Goal: Find specific page/section

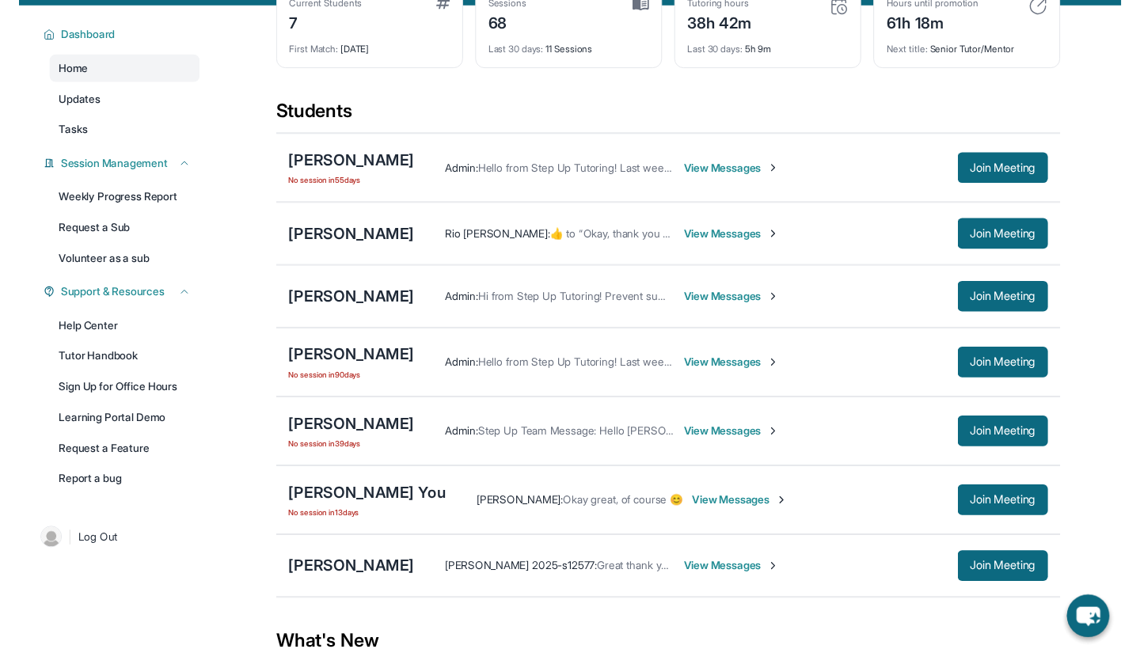
scroll to position [98, 0]
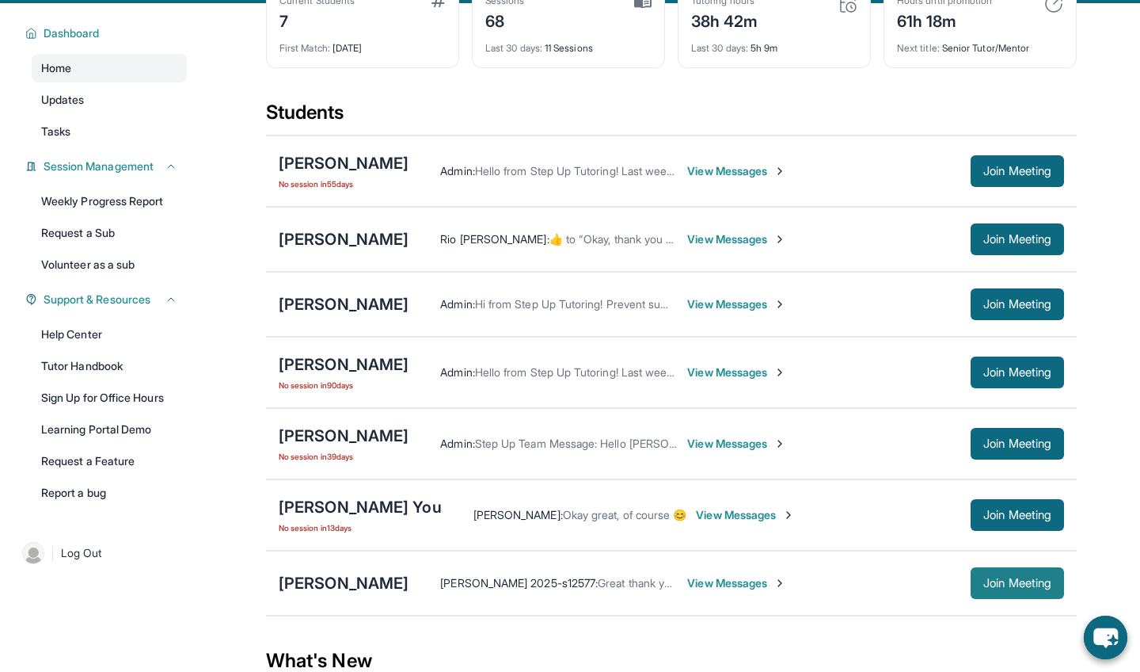
click at [1006, 584] on span "Join Meeting" at bounding box center [1018, 583] width 68 height 10
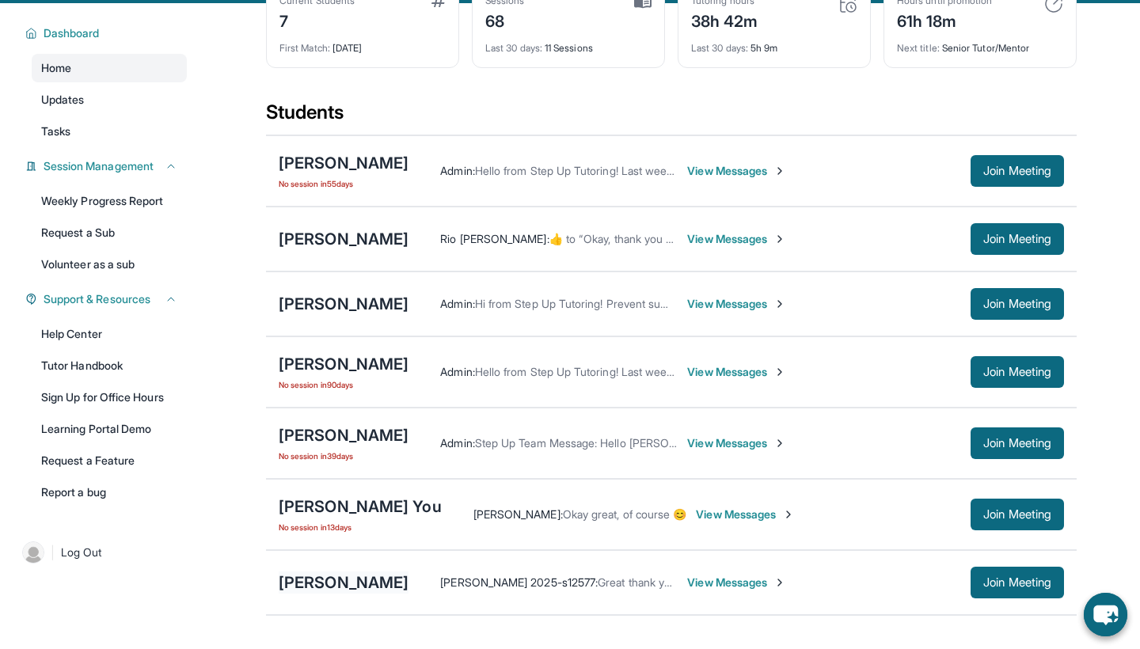
click at [375, 579] on div "[PERSON_NAME]" at bounding box center [344, 583] width 130 height 22
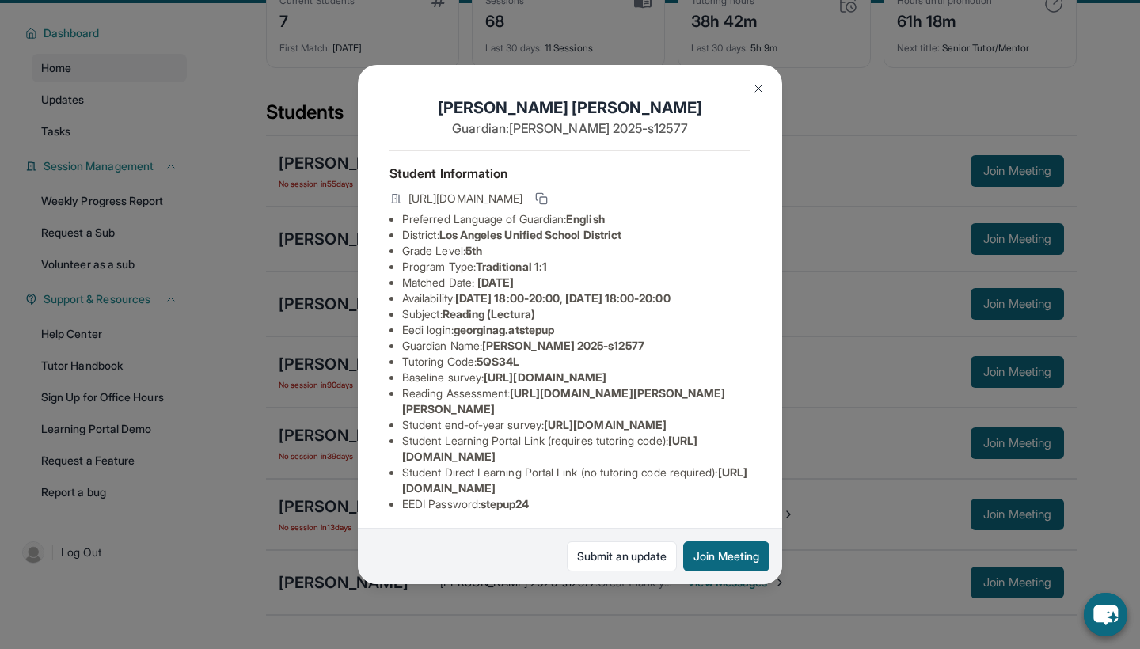
click at [766, 90] on button at bounding box center [759, 89] width 32 height 32
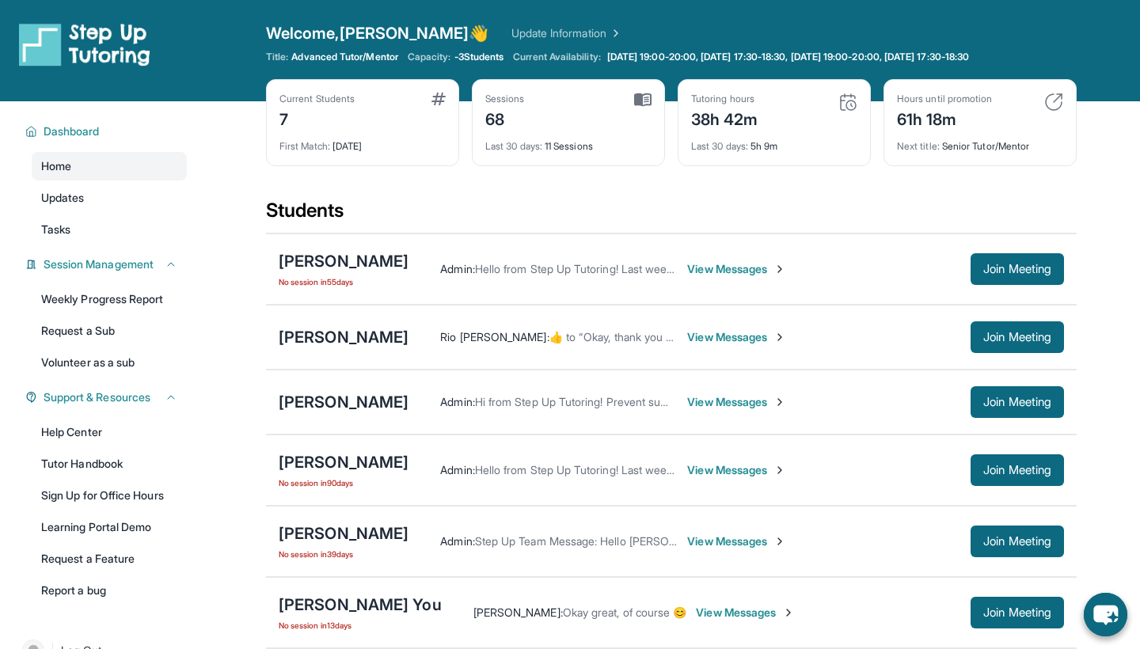
scroll to position [0, 0]
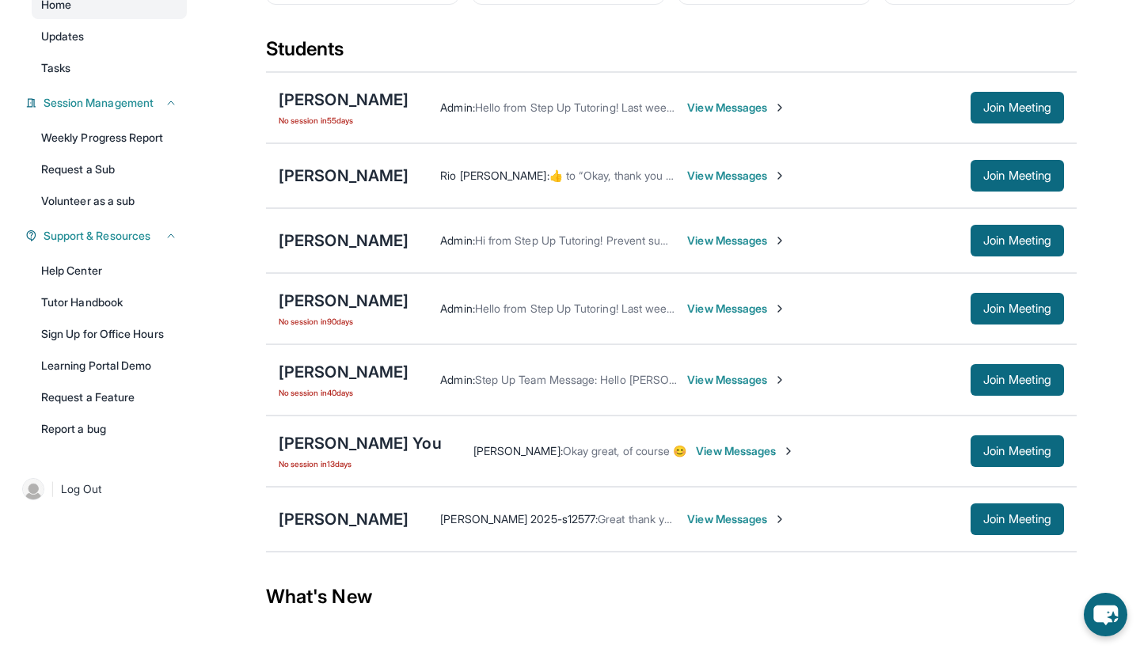
scroll to position [163, 0]
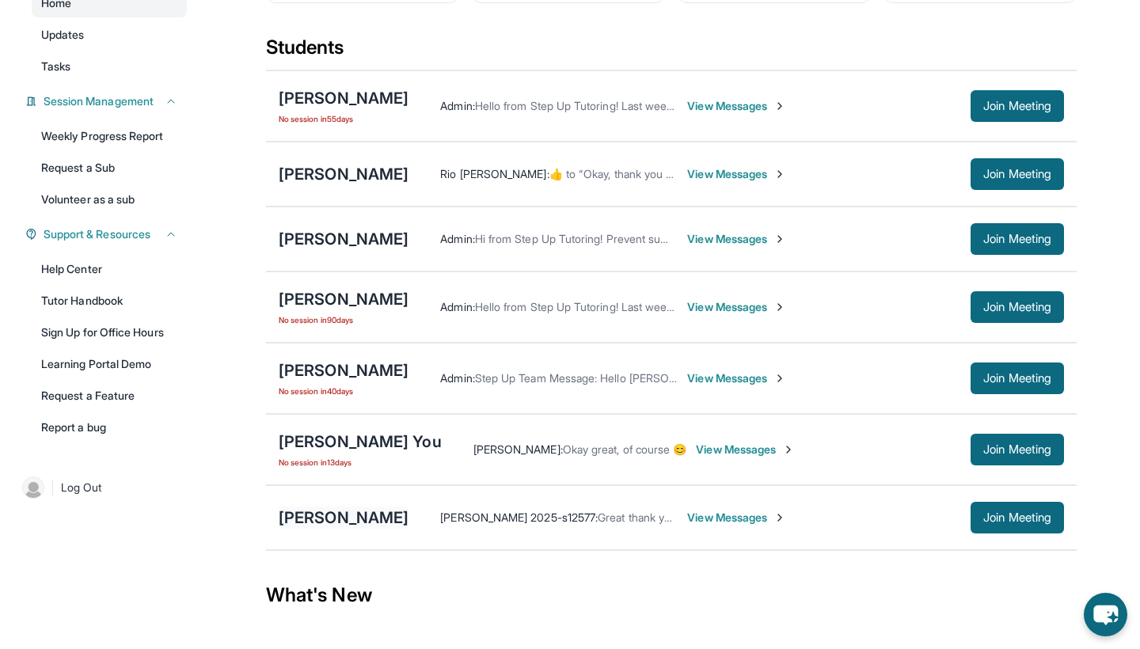
click at [317, 523] on div "[PERSON_NAME]" at bounding box center [344, 518] width 130 height 22
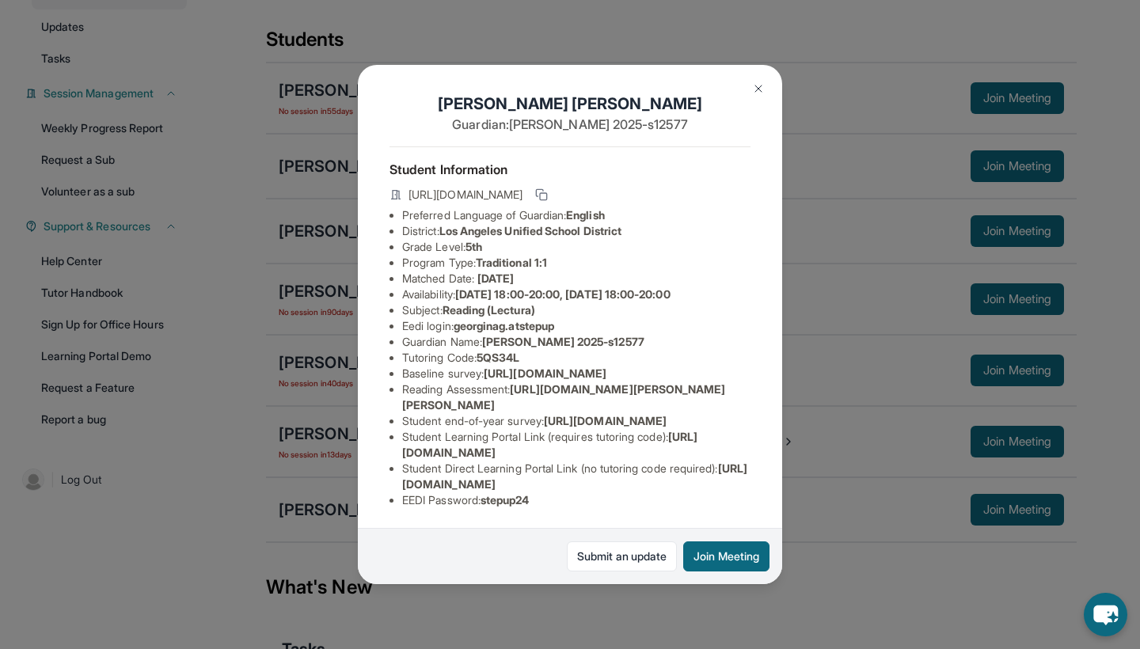
scroll to position [109, 570]
drag, startPoint x: 382, startPoint y: 286, endPoint x: 794, endPoint y: 308, distance: 412.4
click at [795, 308] on div "[PERSON_NAME] Guardian: [PERSON_NAME] 2025-s12577 Student Information [URL][DOM…" at bounding box center [570, 324] width 1140 height 649
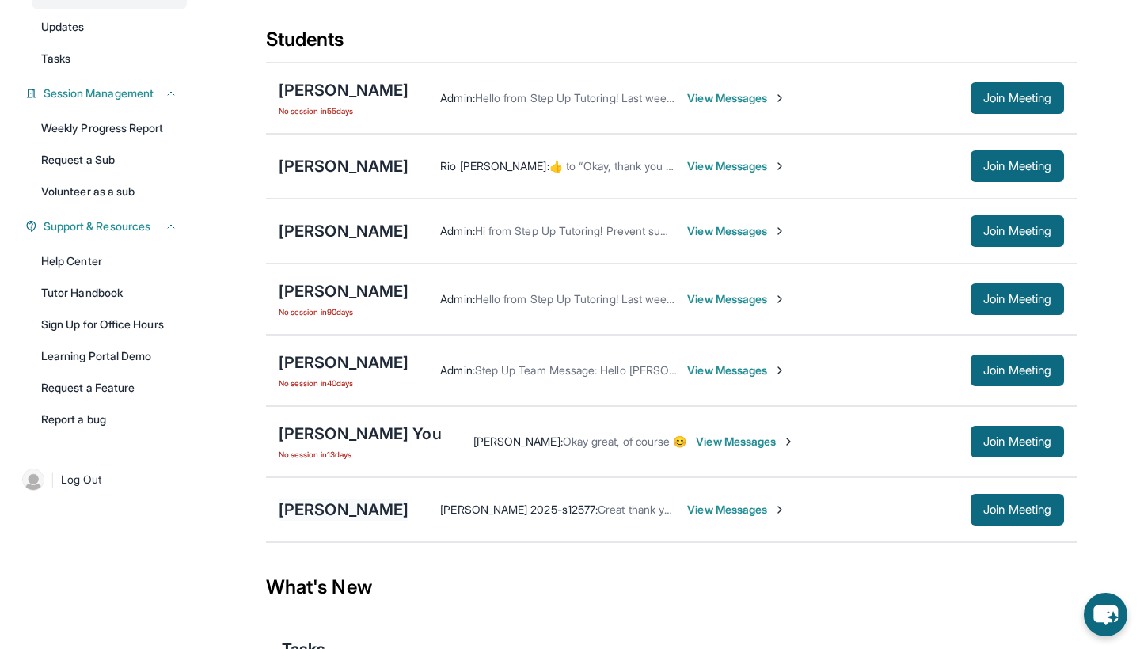
click at [313, 503] on div "[PERSON_NAME]" at bounding box center [344, 510] width 130 height 22
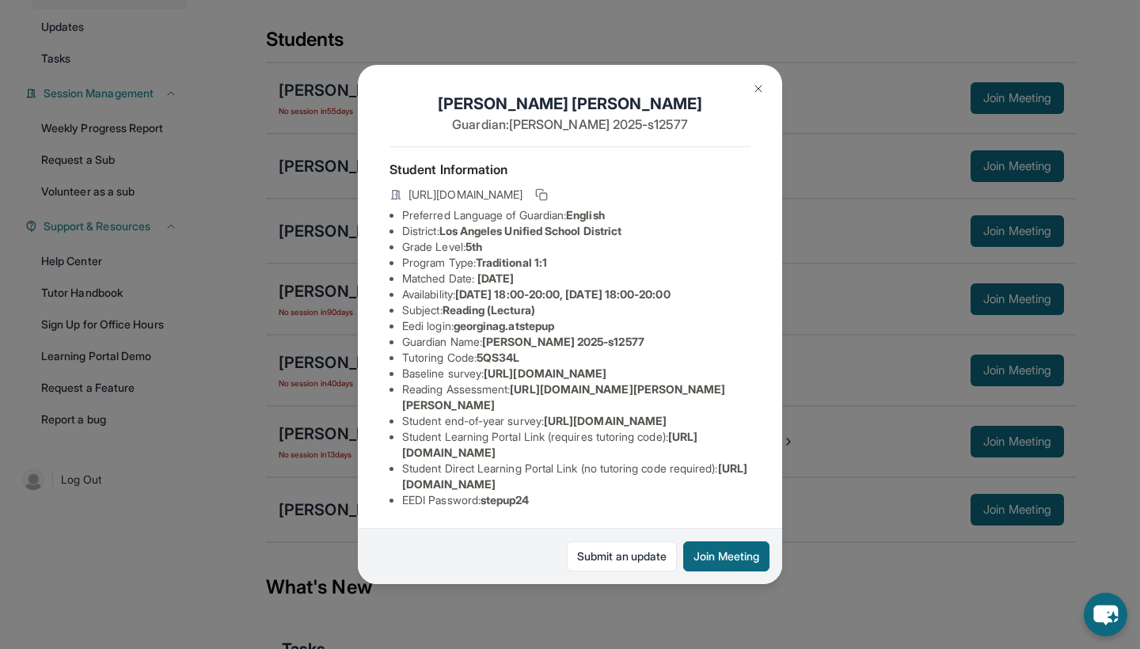
scroll to position [101, 4]
drag, startPoint x: 398, startPoint y: 291, endPoint x: 760, endPoint y: 322, distance: 363.3
click at [607, 367] on span "[URL][DOMAIN_NAME]" at bounding box center [545, 373] width 123 height 13
drag, startPoint x: 403, startPoint y: 292, endPoint x: 454, endPoint y: 292, distance: 50.7
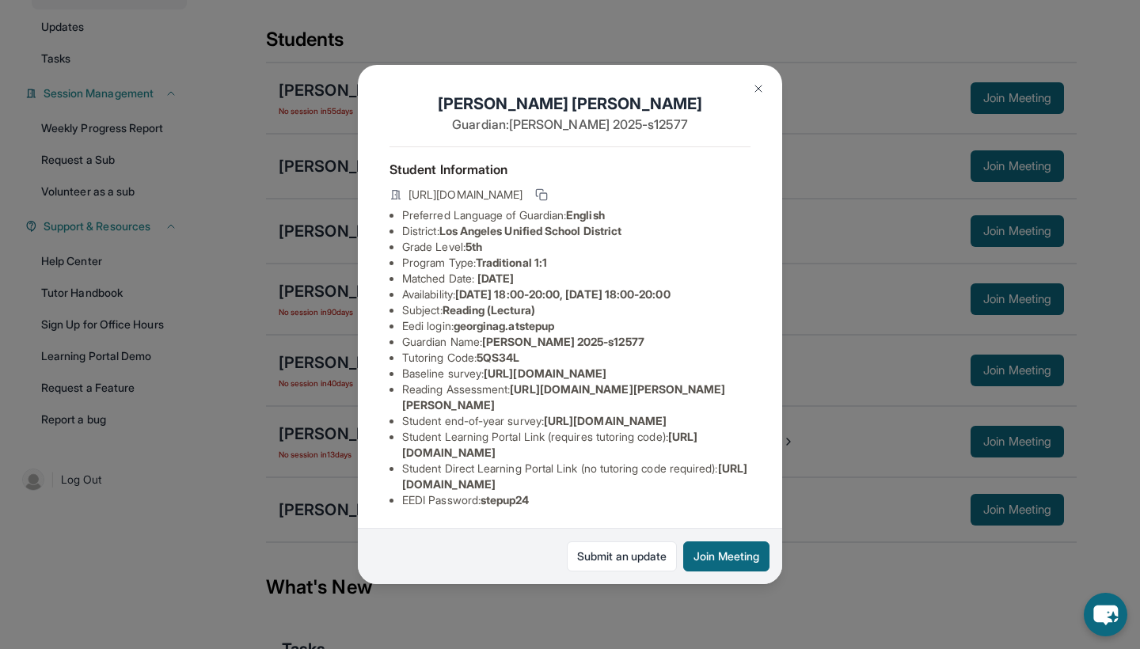
click at [398, 291] on ul "Preferred Language of Guardian: English District: [GEOGRAPHIC_DATA] Unified Sch…" at bounding box center [570, 357] width 361 height 301
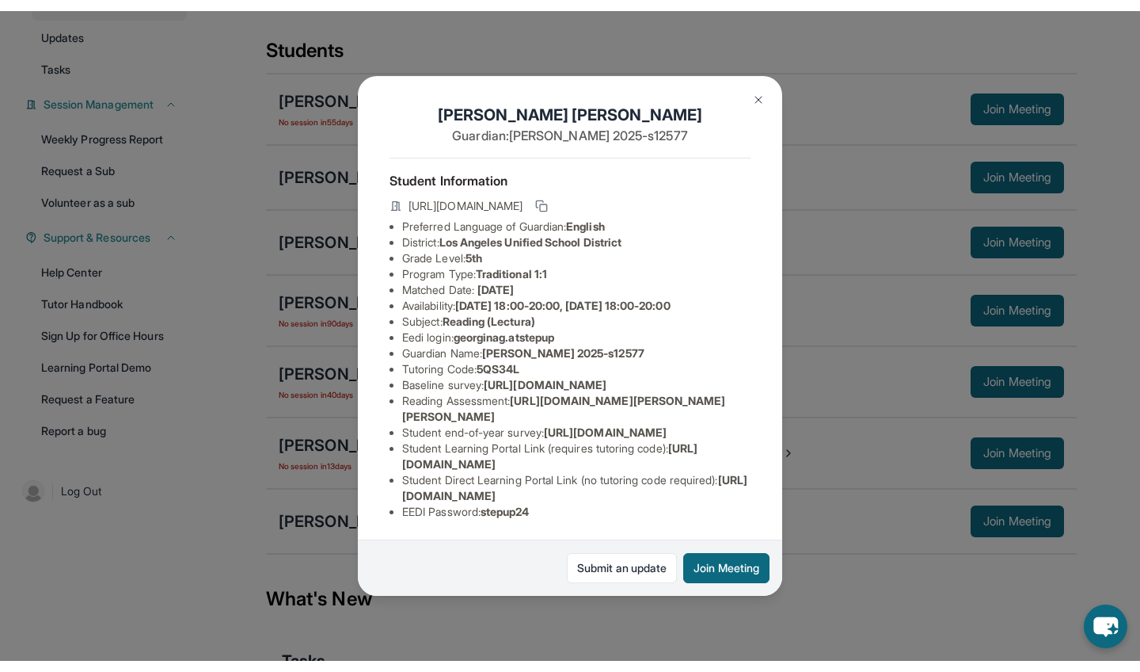
scroll to position [101, 473]
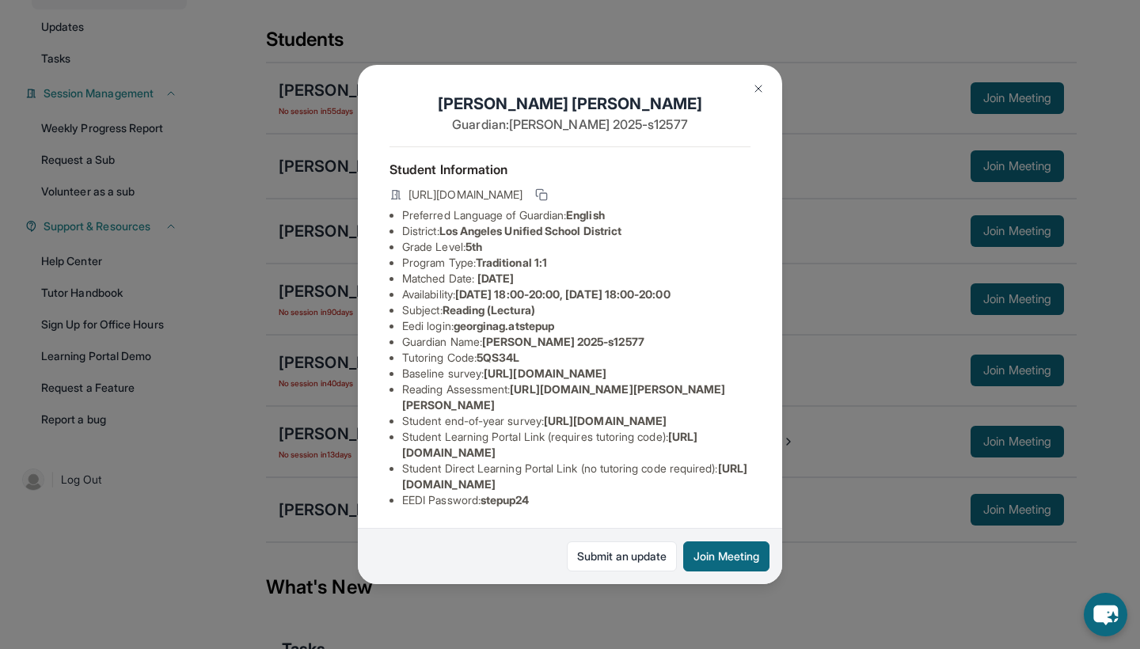
drag, startPoint x: 399, startPoint y: 291, endPoint x: 768, endPoint y: 321, distance: 370.2
click at [767, 321] on div "[PERSON_NAME] Guardian: [PERSON_NAME] 2025-s12577 Student Information [URL][DOM…" at bounding box center [570, 324] width 424 height 519
copy li "[URL][DOMAIN_NAME]"
click at [761, 84] on img at bounding box center [758, 88] width 13 height 13
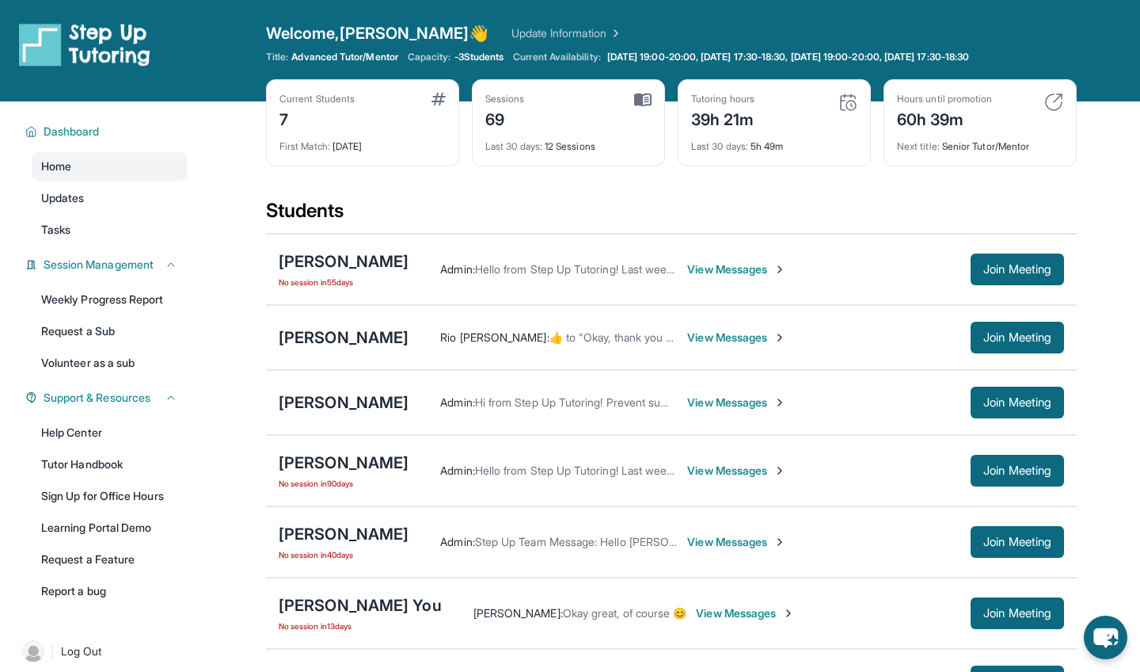
scroll to position [0, 0]
